Goal: Task Accomplishment & Management: Manage account settings

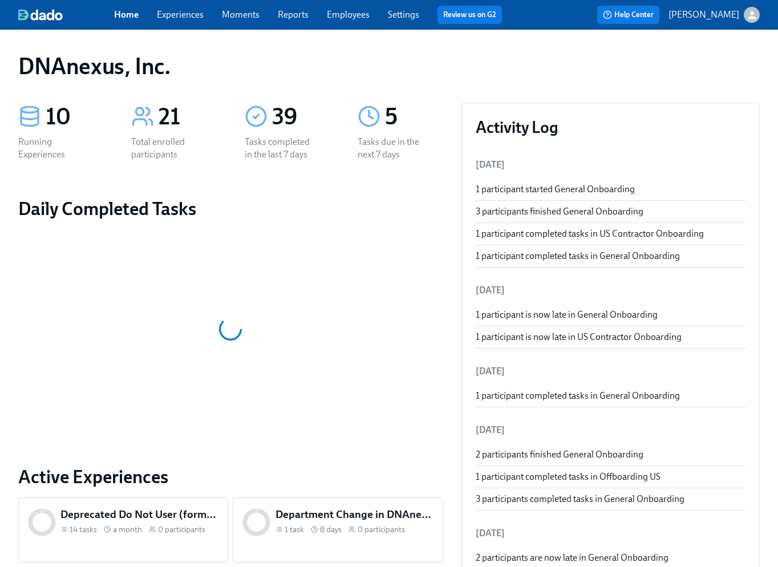
click at [185, 14] on link "Experiences" at bounding box center [180, 14] width 47 height 11
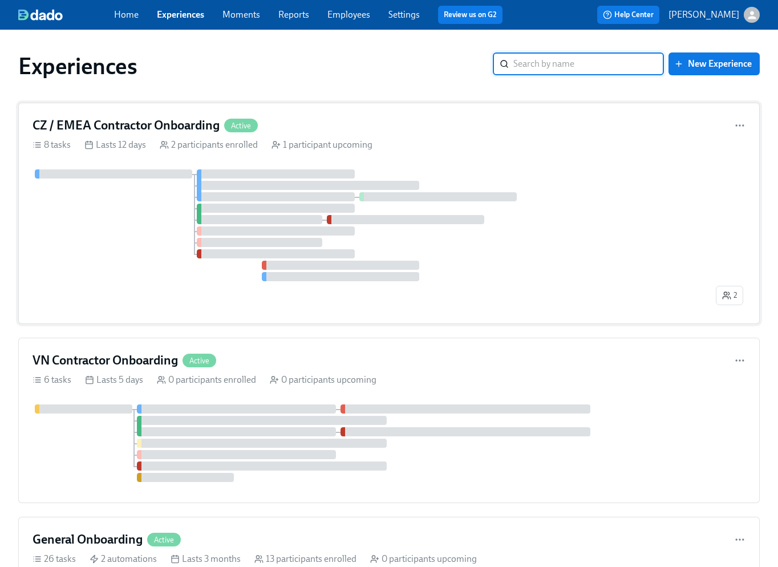
click at [139, 212] on div at bounding box center [372, 225] width 681 height 112
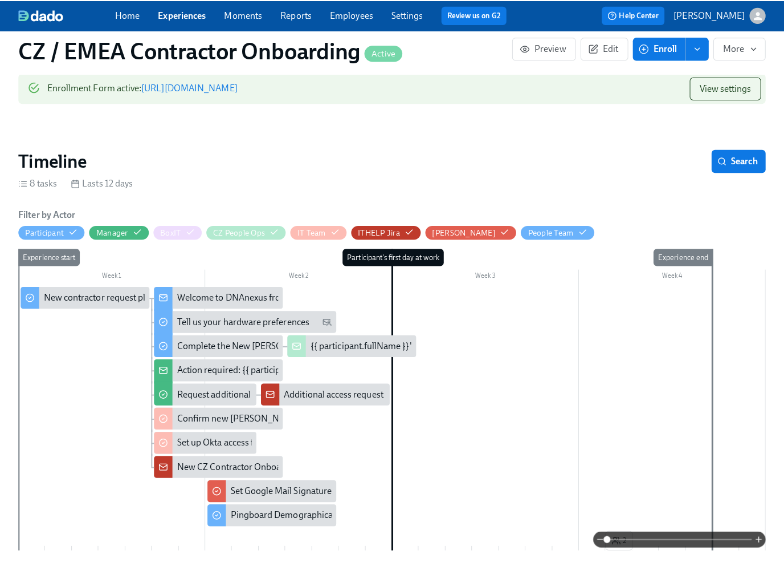
scroll to position [202, 0]
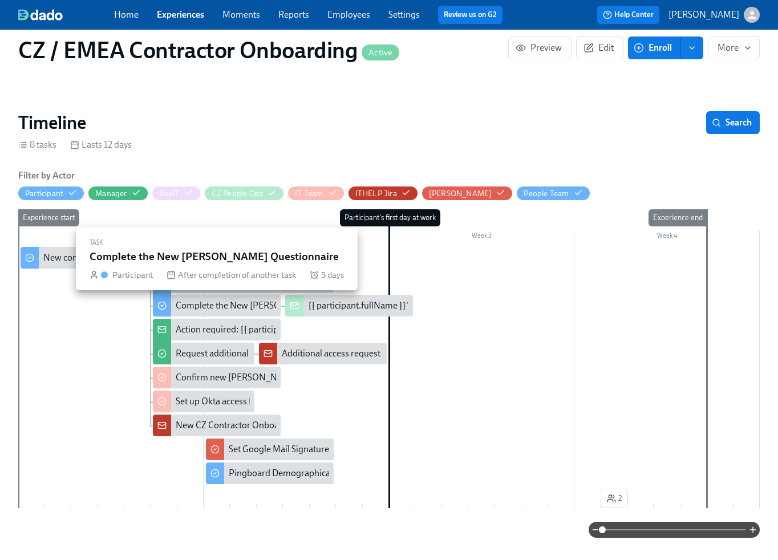
click at [231, 304] on div "Complete the New [PERSON_NAME] Questionnaire" at bounding box center [277, 305] width 202 height 13
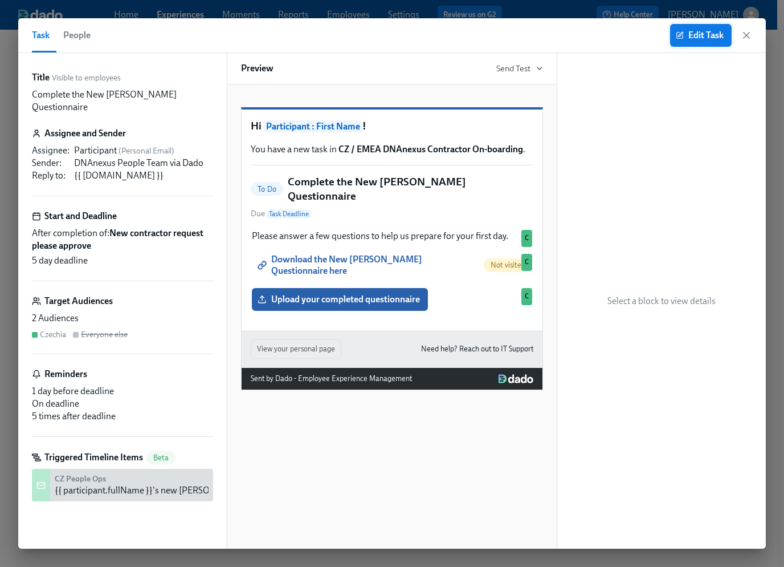
click at [705, 35] on span "Edit Task" at bounding box center [701, 35] width 46 height 11
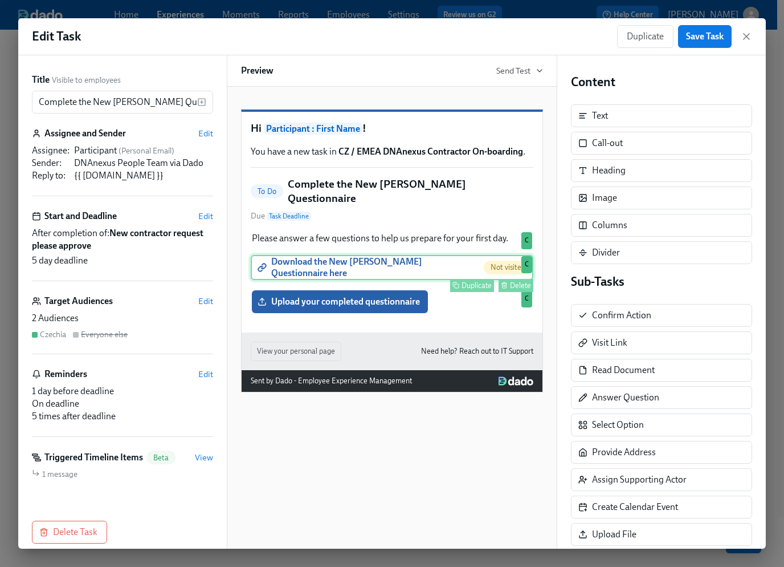
click at [356, 273] on div "Download the New Joiner Questionnaire here Not visited Duplicate Delete C" at bounding box center [392, 267] width 283 height 25
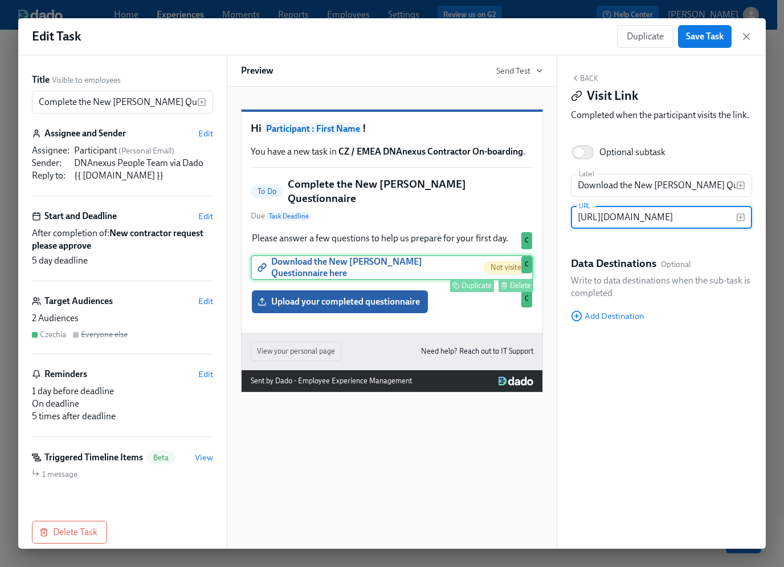
scroll to position [0, 181]
click at [631, 218] on input "https://storage.googleapis.com/emplex-customer-docs/DNAnexus/PQ_DNA_2025.xlsx" at bounding box center [653, 217] width 165 height 23
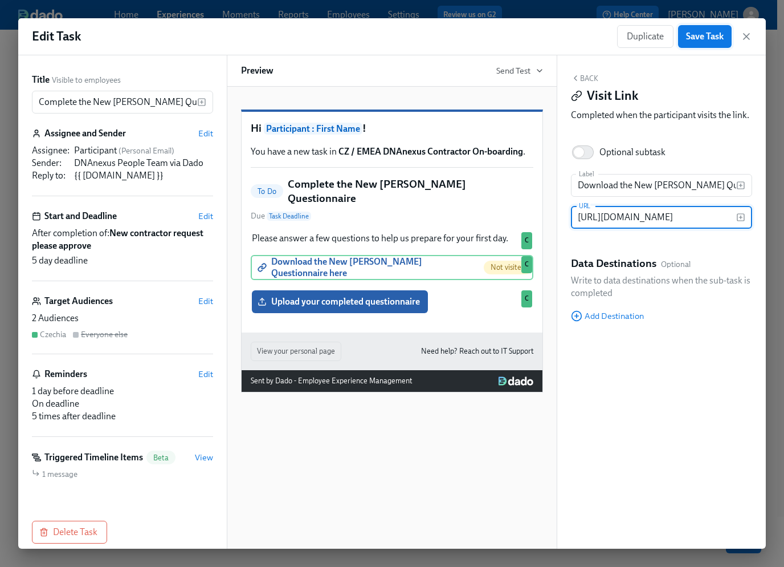
type input "https://storage.googleapis.com/emplex-customer-docs/DNAnexus/PQ_DNA_2025_Contra…"
click at [706, 43] on button "Save Task" at bounding box center [705, 36] width 54 height 23
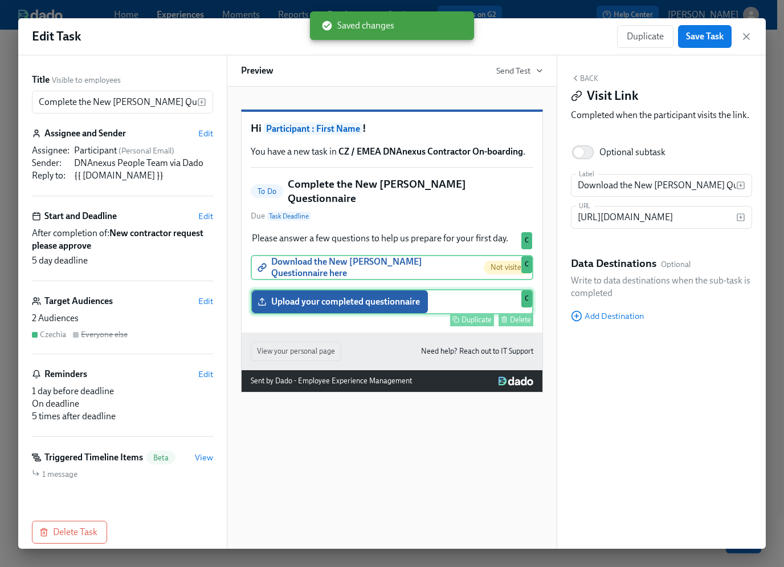
click at [372, 306] on div "Upload your completed questionnaire Duplicate Delete C" at bounding box center [392, 301] width 283 height 25
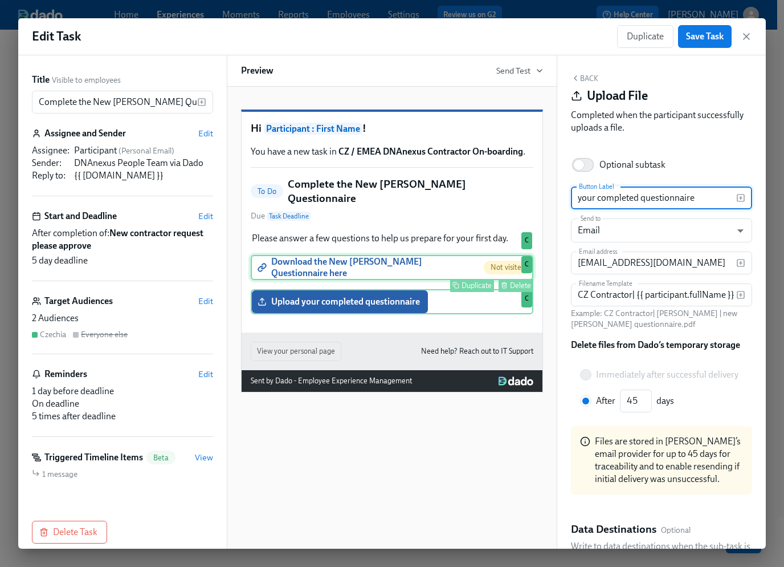
click at [389, 269] on div "Download the New Joiner Questionnaire here Not visited Duplicate Delete C" at bounding box center [392, 267] width 283 height 25
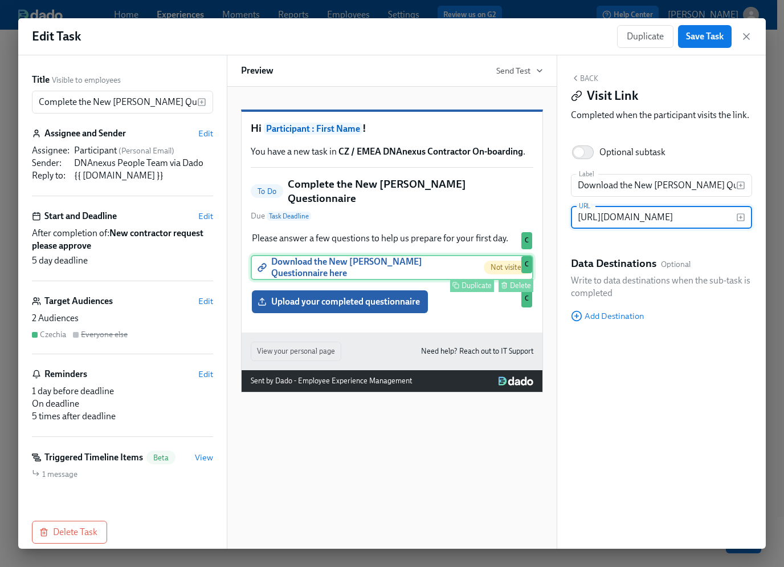
scroll to position [0, 227]
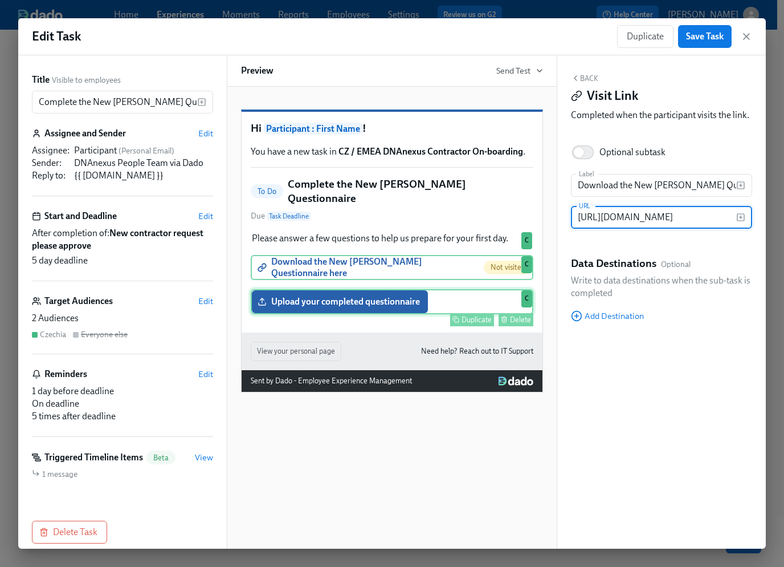
click at [383, 305] on div "Upload your completed questionnaire Duplicate Delete C" at bounding box center [392, 301] width 283 height 25
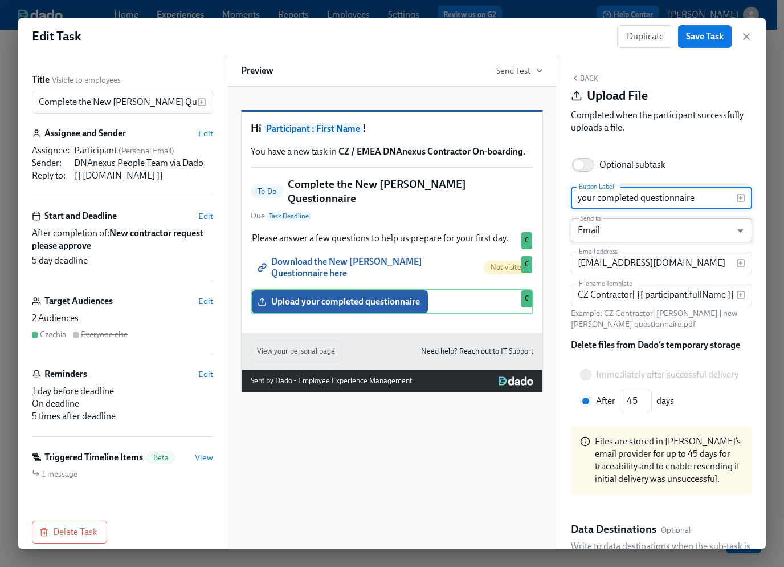
click at [688, 233] on body "Home Experiences Moments Reports Employees Settings Review us on G2 Help Center…" at bounding box center [392, 292] width 784 height 585
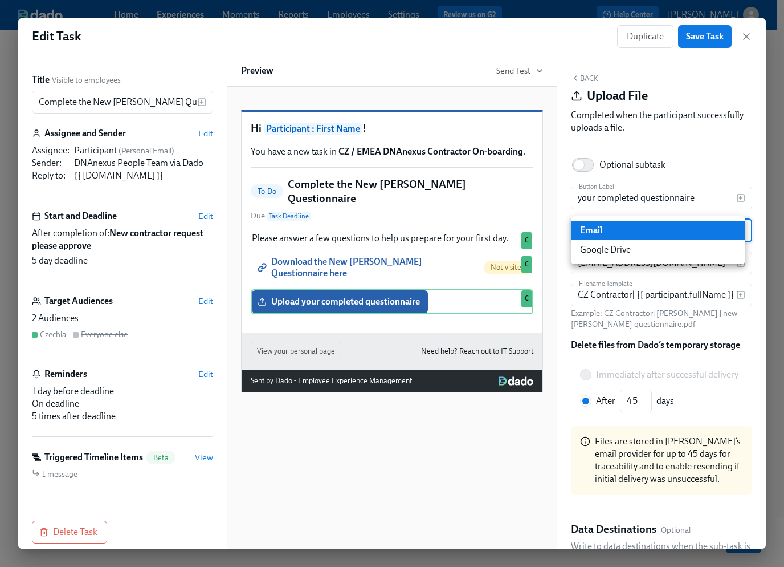
click at [658, 252] on li "Google Drive" at bounding box center [658, 249] width 174 height 19
type input "GDRIVE"
radio input "true"
type input "30"
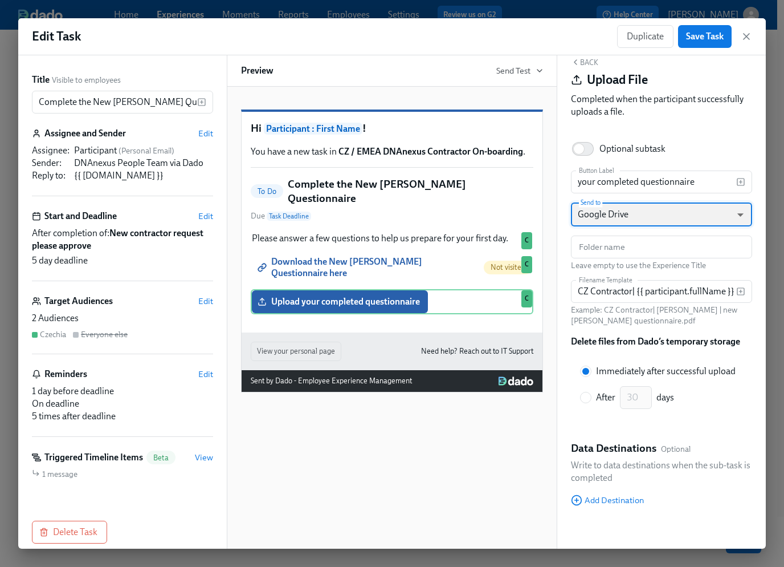
scroll to position [0, 0]
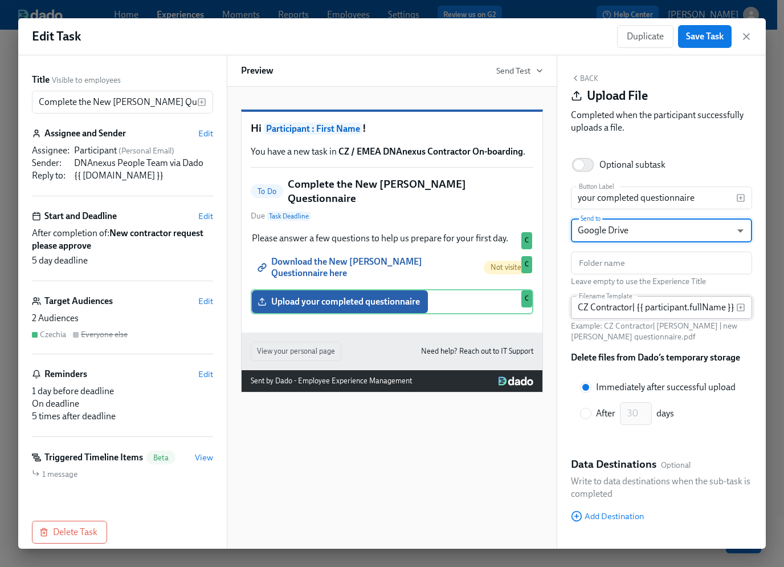
click at [679, 308] on input "CZ Contractor| {{ participant.fullName }} | new joiner questionnaire" at bounding box center [653, 307] width 165 height 23
click at [693, 37] on span "Save Task" at bounding box center [705, 36] width 38 height 11
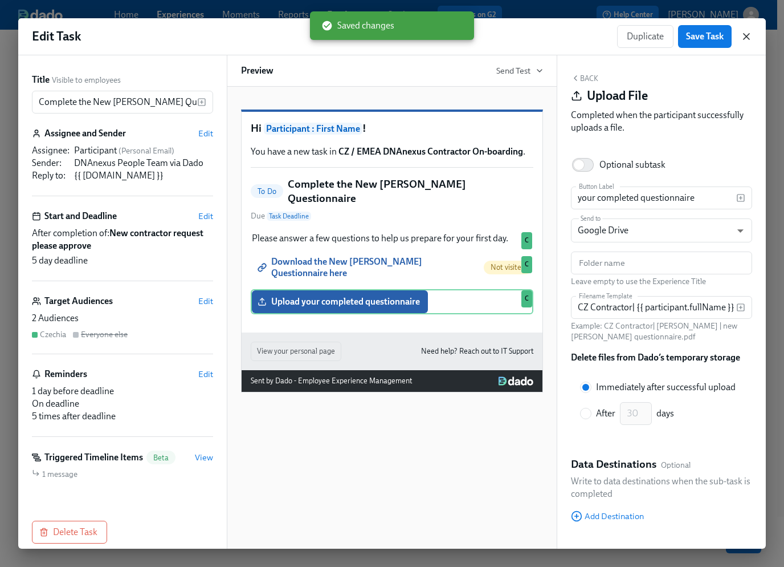
click at [752, 36] on icon "button" at bounding box center [746, 36] width 11 height 11
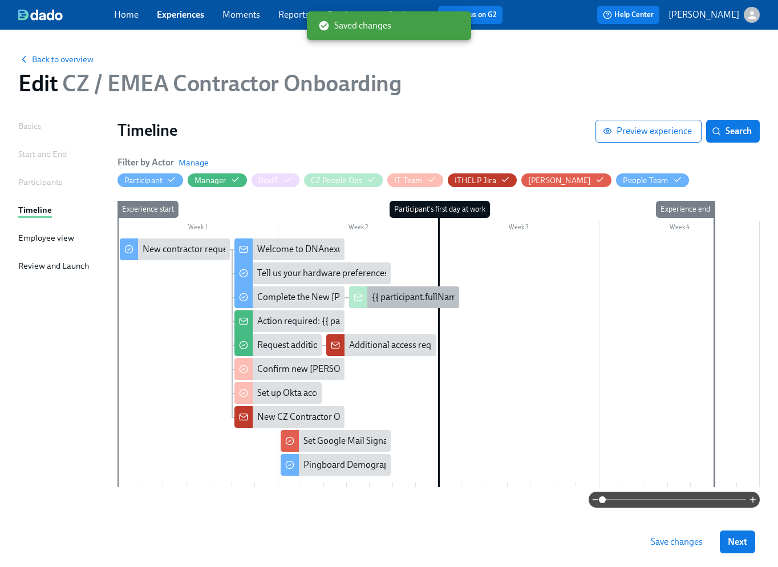
click at [410, 299] on div "{{ participant.fullName }}'s new [PERSON_NAME] questionnaire uploaded" at bounding box center [517, 297] width 290 height 13
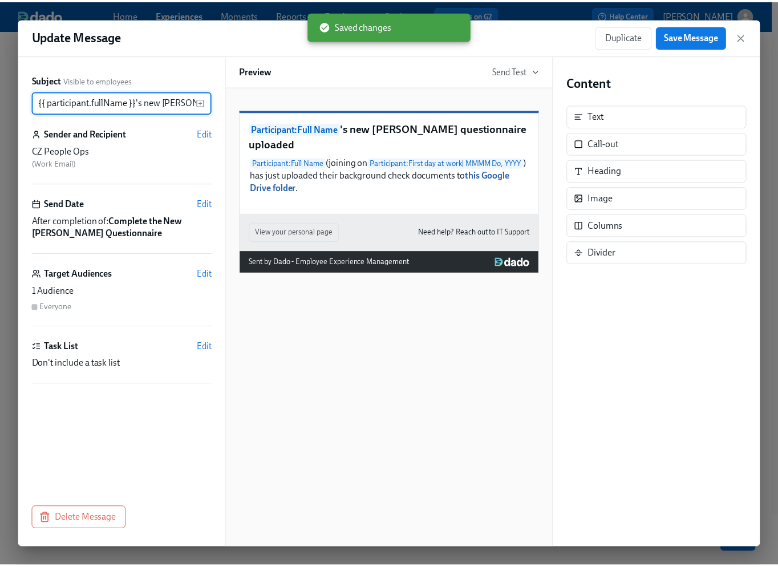
scroll to position [0, 82]
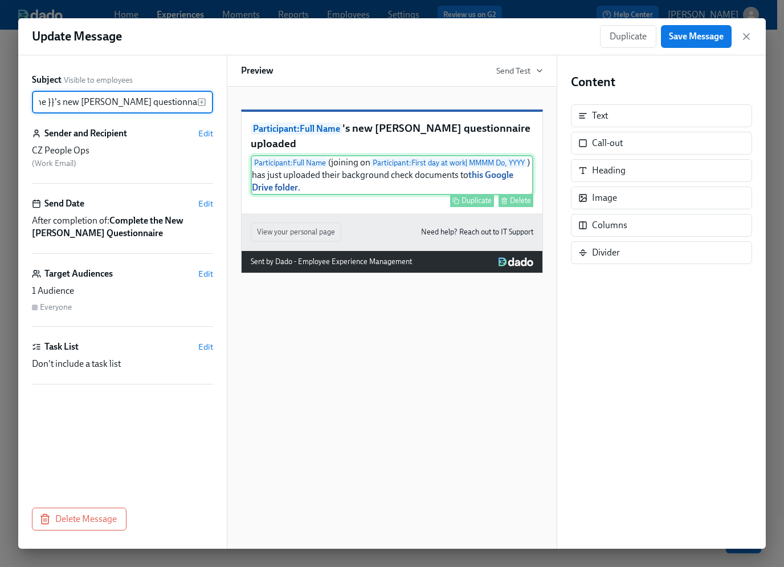
click at [307, 195] on div "Participant : Full Name (joining on Participant : First day at work | MMMM Do, …" at bounding box center [392, 175] width 283 height 40
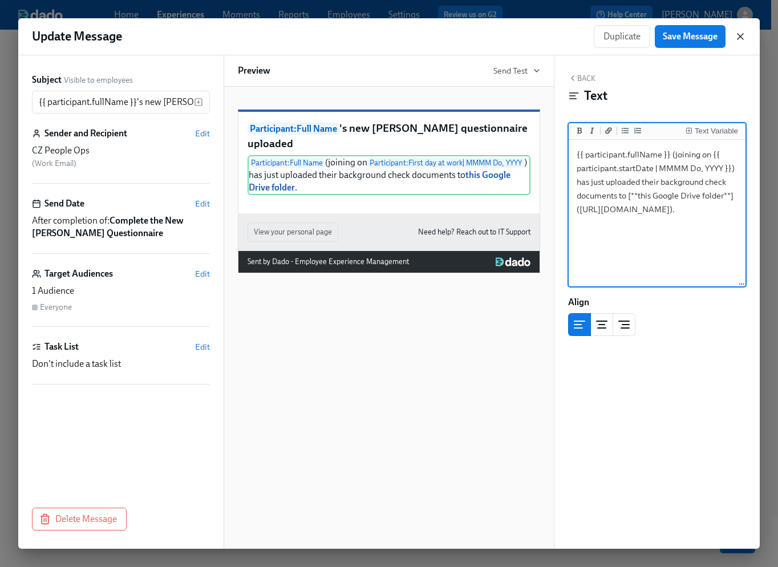
click at [741, 35] on icon "button" at bounding box center [740, 37] width 6 height 6
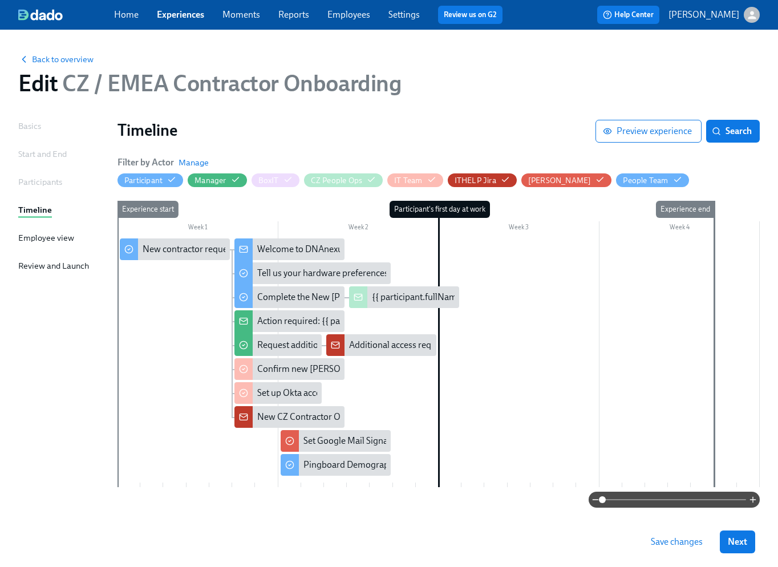
click at [674, 541] on span "Save changes" at bounding box center [676, 541] width 52 height 11
click at [309, 296] on div "Complete the New [PERSON_NAME] Questionnaire" at bounding box center [358, 297] width 202 height 13
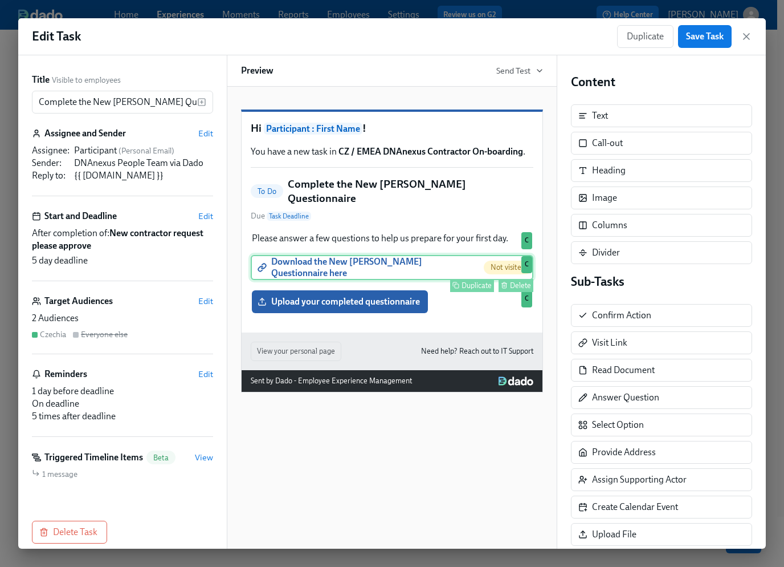
click at [409, 276] on div "Download the New Joiner Questionnaire here Not visited Duplicate Delete C" at bounding box center [392, 267] width 283 height 25
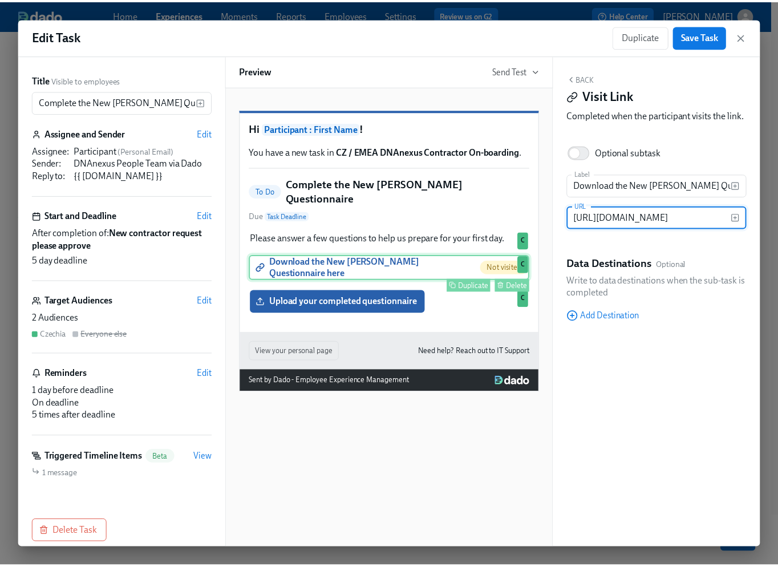
scroll to position [0, 227]
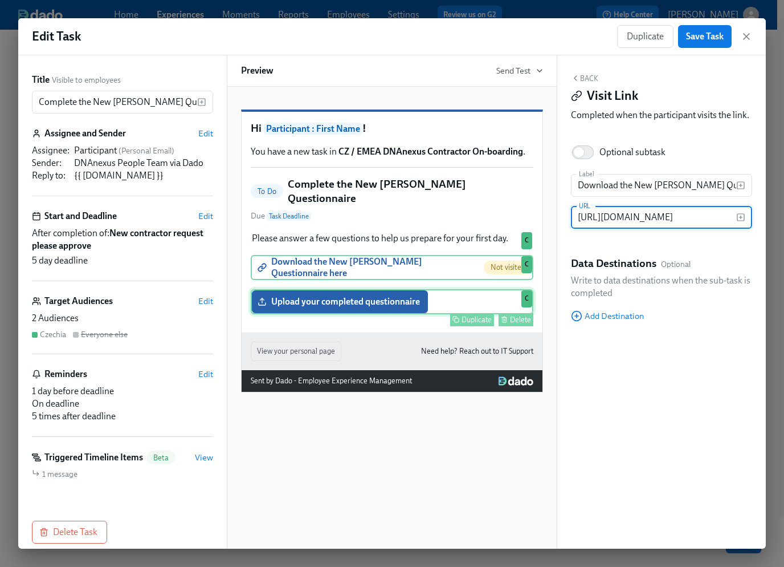
click at [393, 303] on div "Upload your completed questionnaire Duplicate Delete C" at bounding box center [392, 301] width 283 height 25
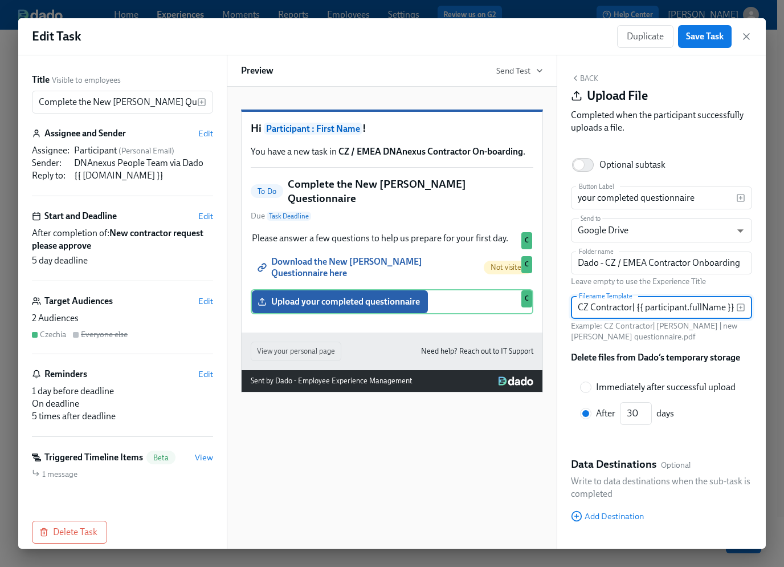
click at [639, 309] on input "CZ Contractor| {{ participant.fullName }} | new joiner questionnaire" at bounding box center [653, 307] width 165 height 23
click at [748, 37] on icon "button" at bounding box center [747, 37] width 6 height 6
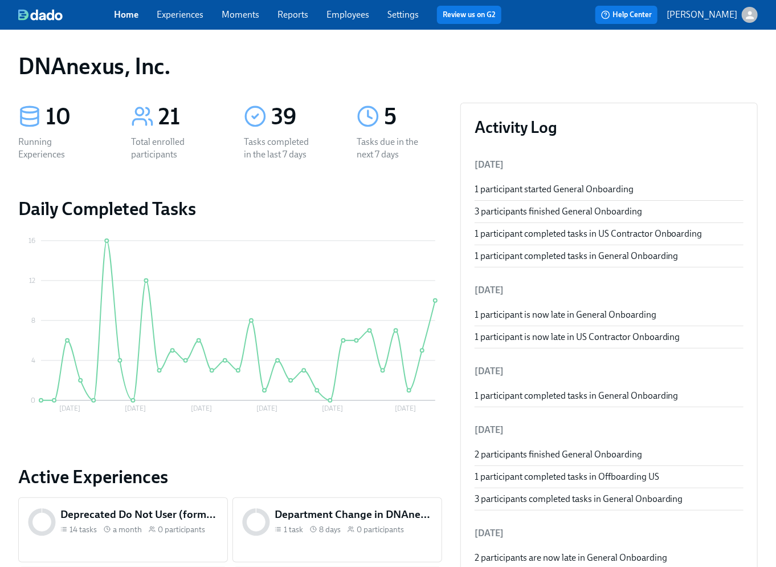
click at [189, 18] on link "Experiences" at bounding box center [180, 14] width 47 height 11
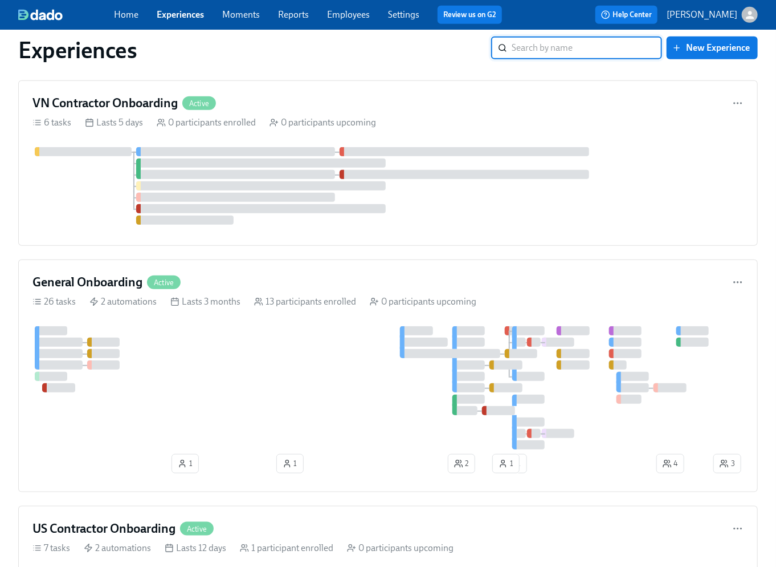
scroll to position [357, 0]
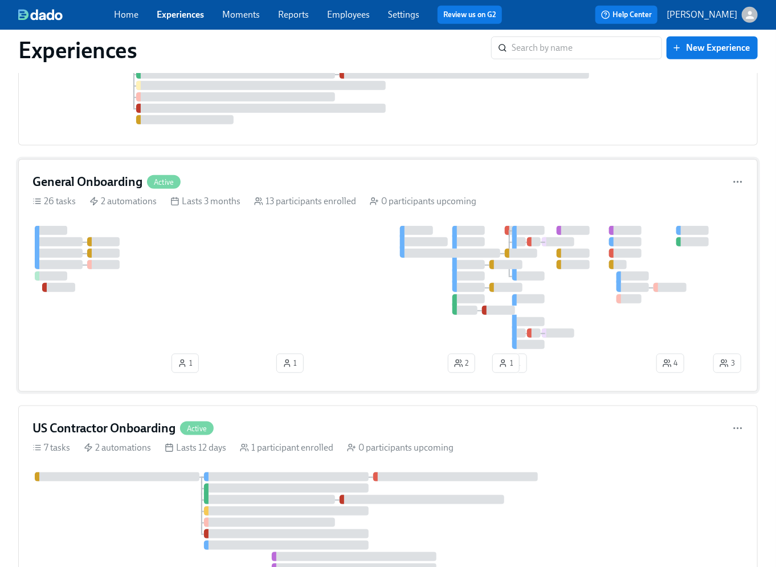
click at [214, 246] on div at bounding box center [371, 287] width 679 height 123
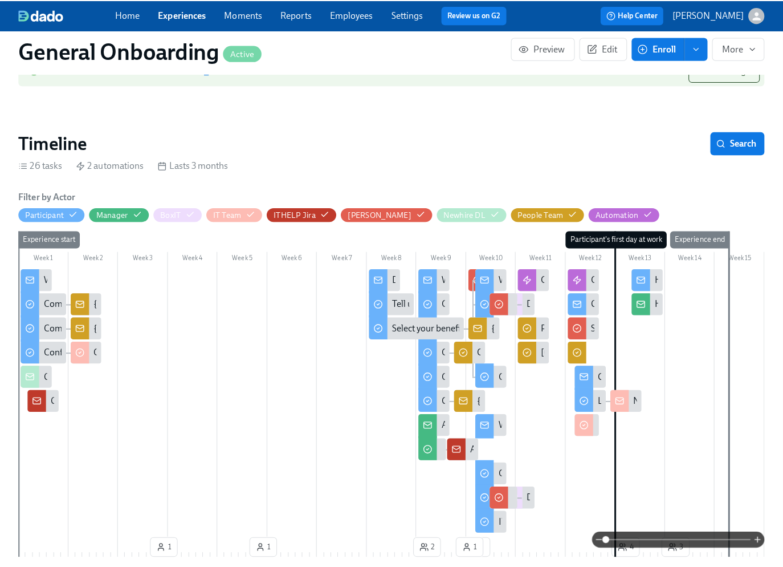
scroll to position [0, 7562]
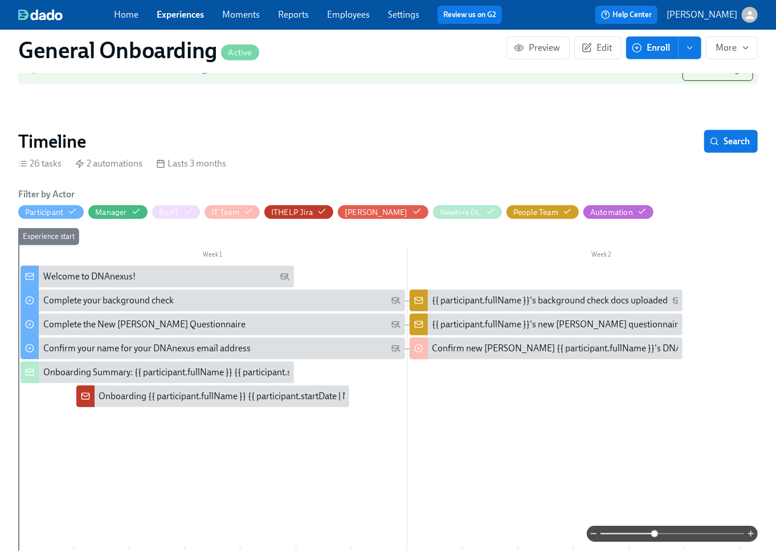
drag, startPoint x: 603, startPoint y: 534, endPoint x: 653, endPoint y: 527, distance: 50.6
click at [653, 530] on span at bounding box center [655, 533] width 7 height 7
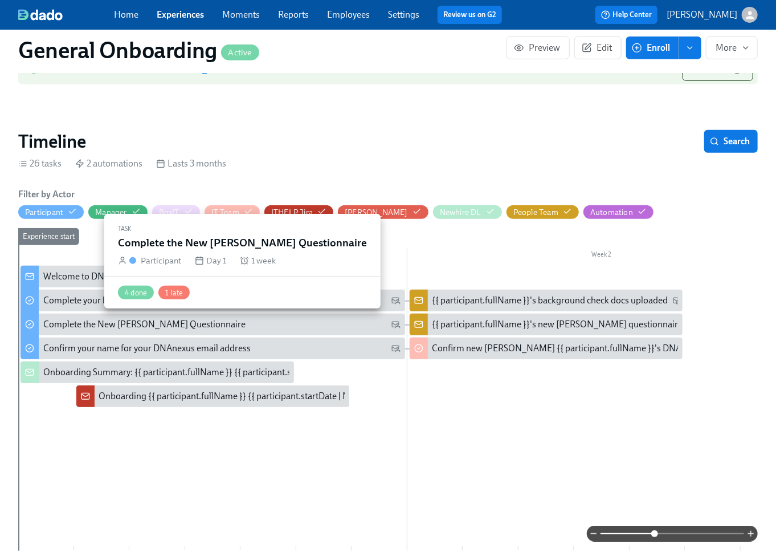
click at [171, 322] on div "Complete the New [PERSON_NAME] Questionnaire" at bounding box center [144, 324] width 202 height 13
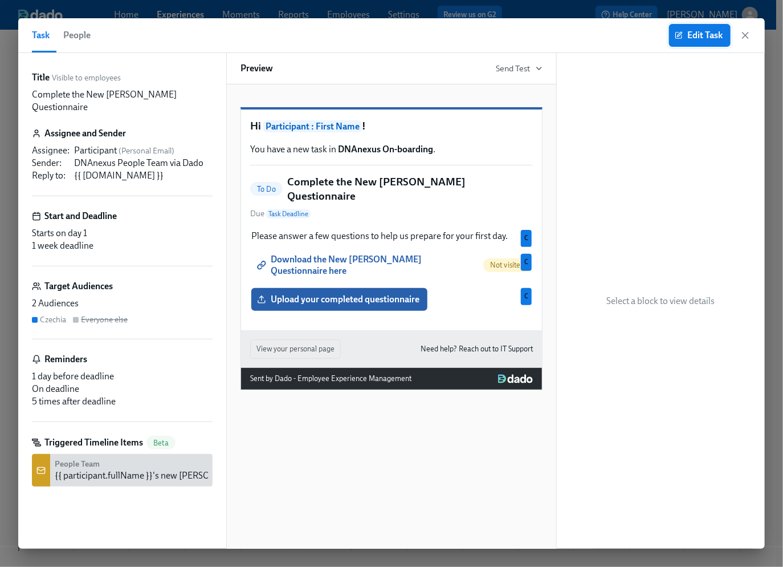
click at [706, 30] on span "Edit Task" at bounding box center [700, 35] width 46 height 11
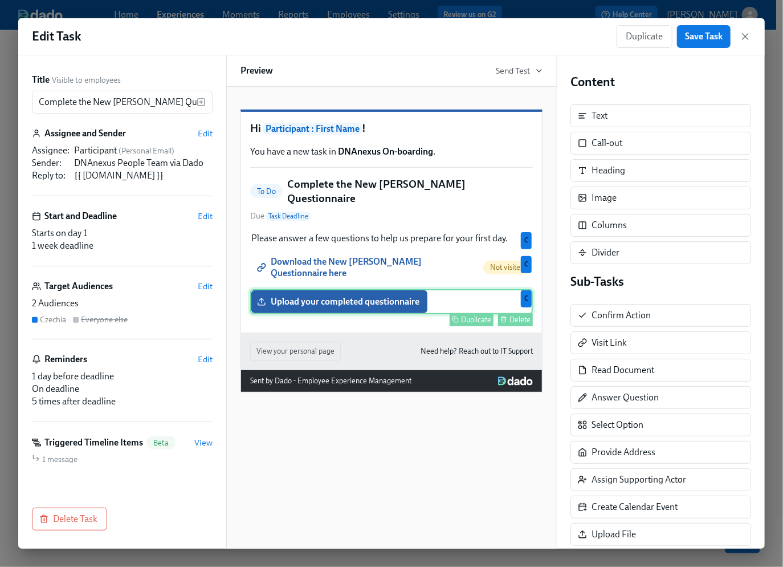
click at [375, 306] on div "Upload your completed questionnaire Duplicate Delete C" at bounding box center [391, 301] width 283 height 25
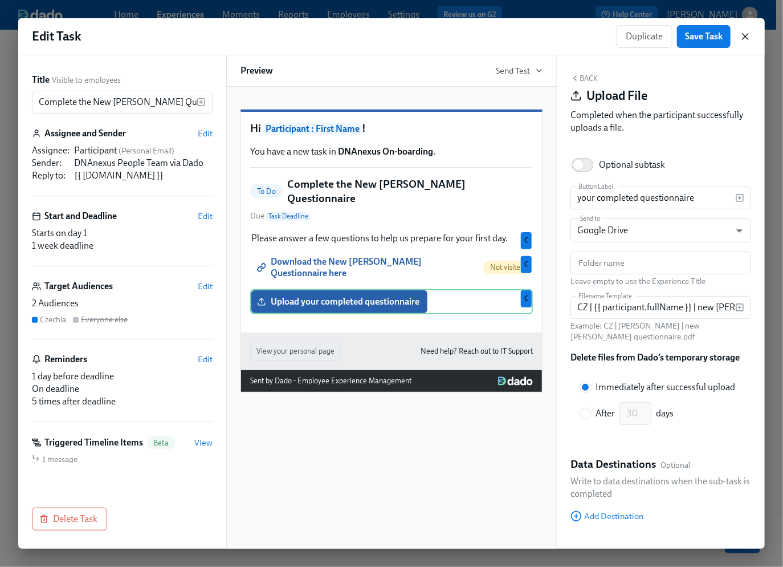
click at [748, 36] on icon "button" at bounding box center [745, 36] width 11 height 11
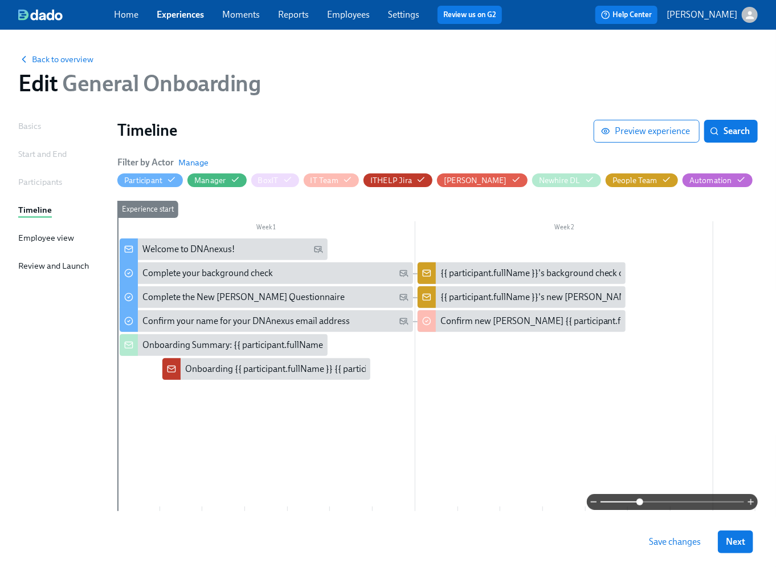
drag, startPoint x: 603, startPoint y: 501, endPoint x: 639, endPoint y: 499, distance: 36.0
click at [639, 499] on span at bounding box center [640, 501] width 7 height 7
click at [479, 296] on div "{{ participant.fullName }}'s new [PERSON_NAME] questionnaire uploaded" at bounding box center [586, 297] width 290 height 13
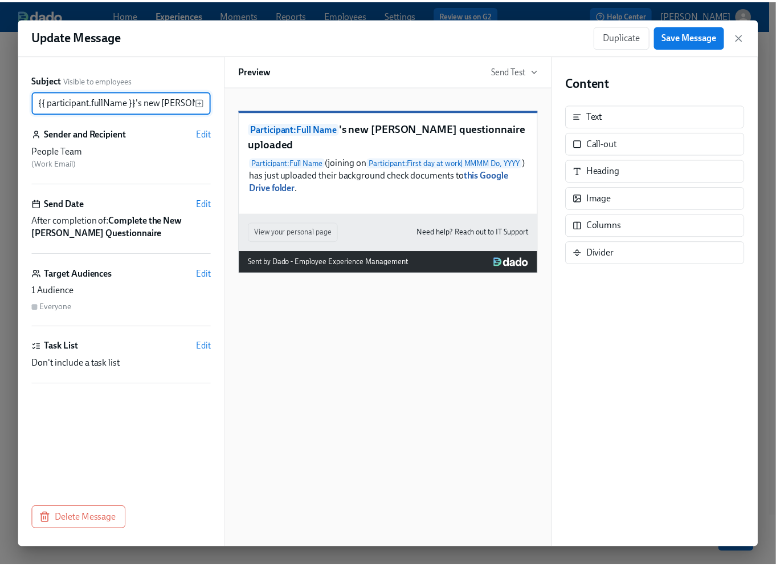
scroll to position [0, 82]
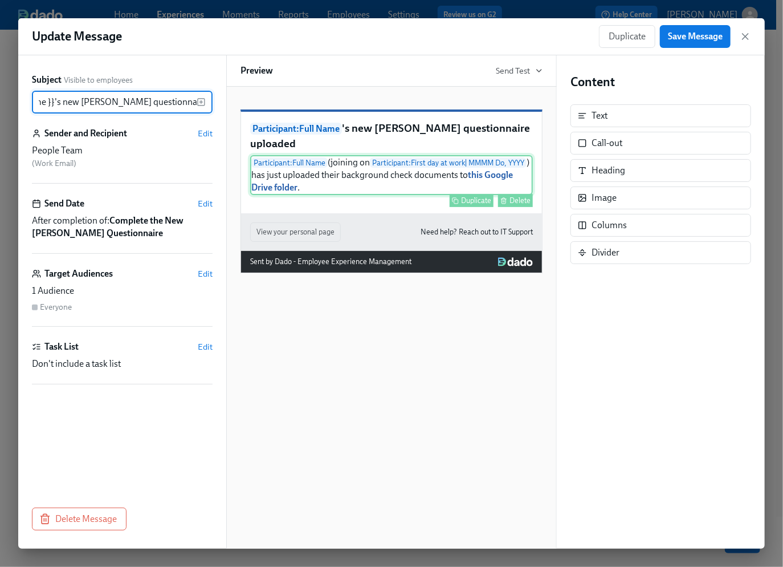
click at [311, 195] on div "Participant : Full Name (joining on Participant : First day at work | MMMM Do, …" at bounding box center [391, 175] width 283 height 40
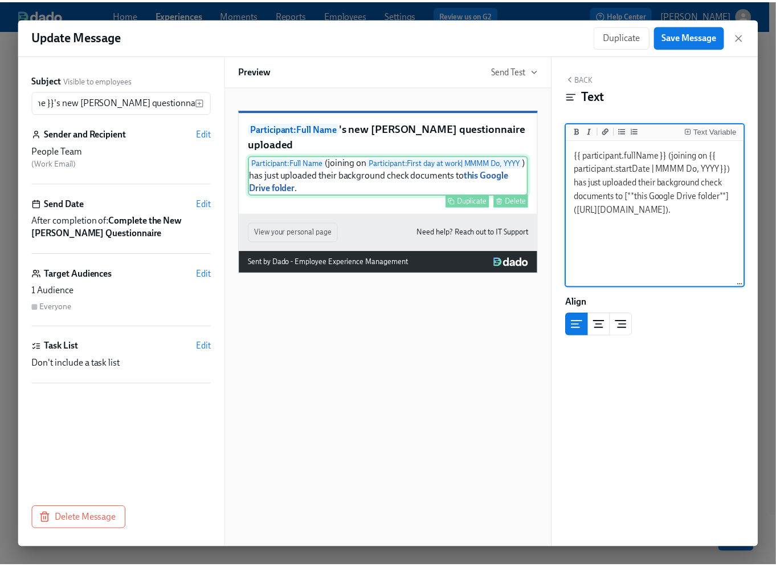
scroll to position [0, 0]
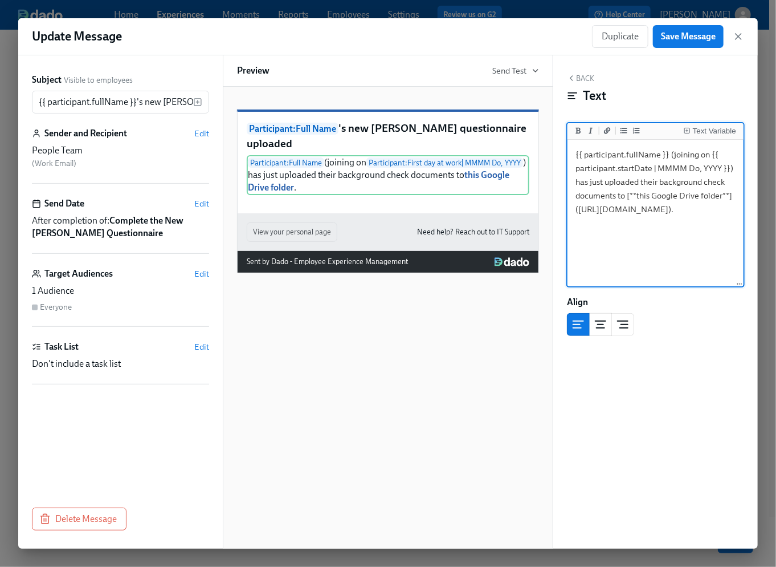
drag, startPoint x: 722, startPoint y: 223, endPoint x: 579, endPoint y: 214, distance: 143.3
click at [579, 214] on textarea "{{ participant.fullName }} (joining on {{ participant.startDate | MMMM Do, YYYY…" at bounding box center [656, 213] width 172 height 143
